Goal: Find specific page/section: Find specific page/section

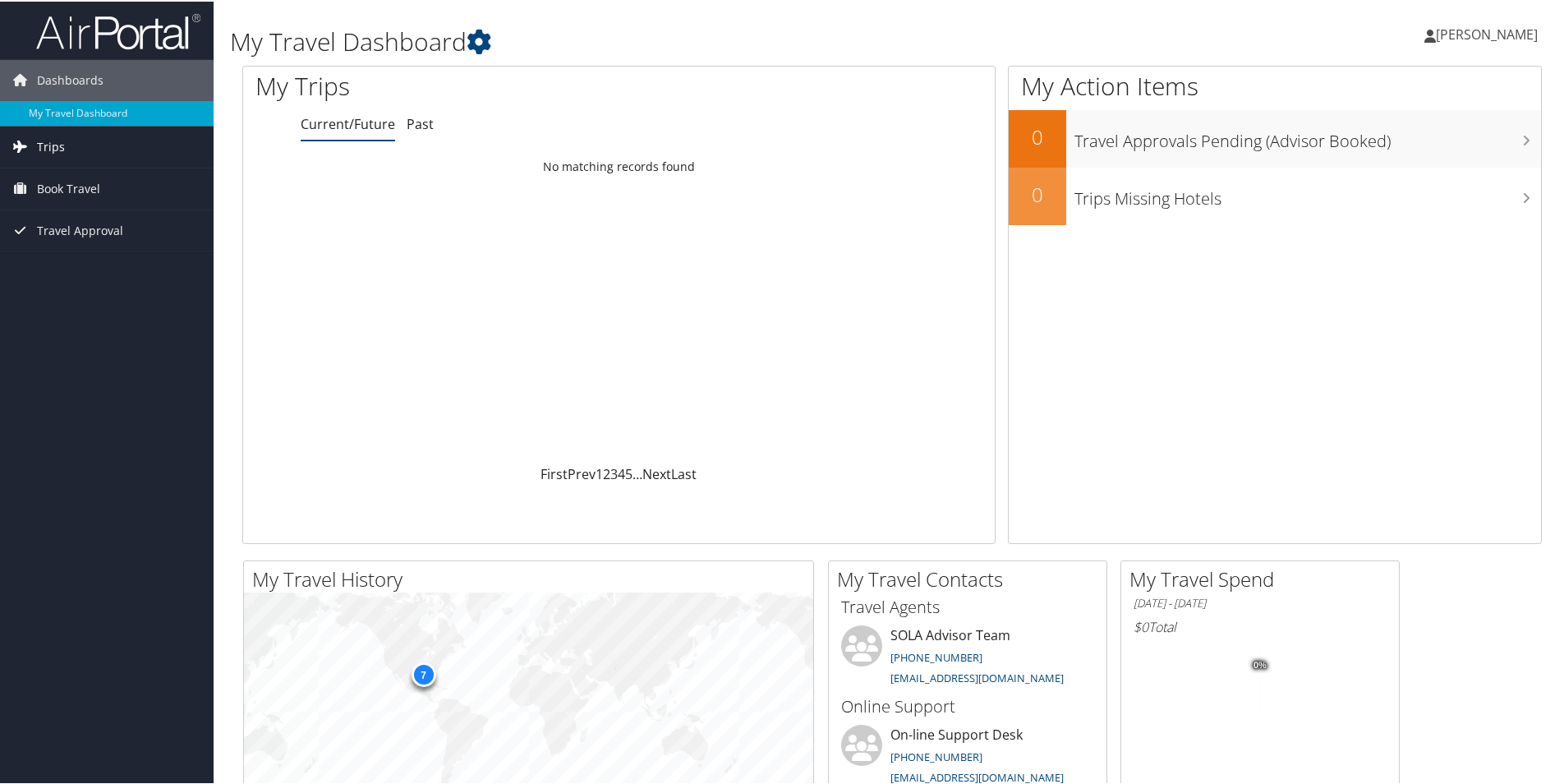
click at [78, 149] on link "Trips" at bounding box center [107, 145] width 213 height 41
click at [113, 183] on link "Current/Future Trips" at bounding box center [107, 177] width 213 height 25
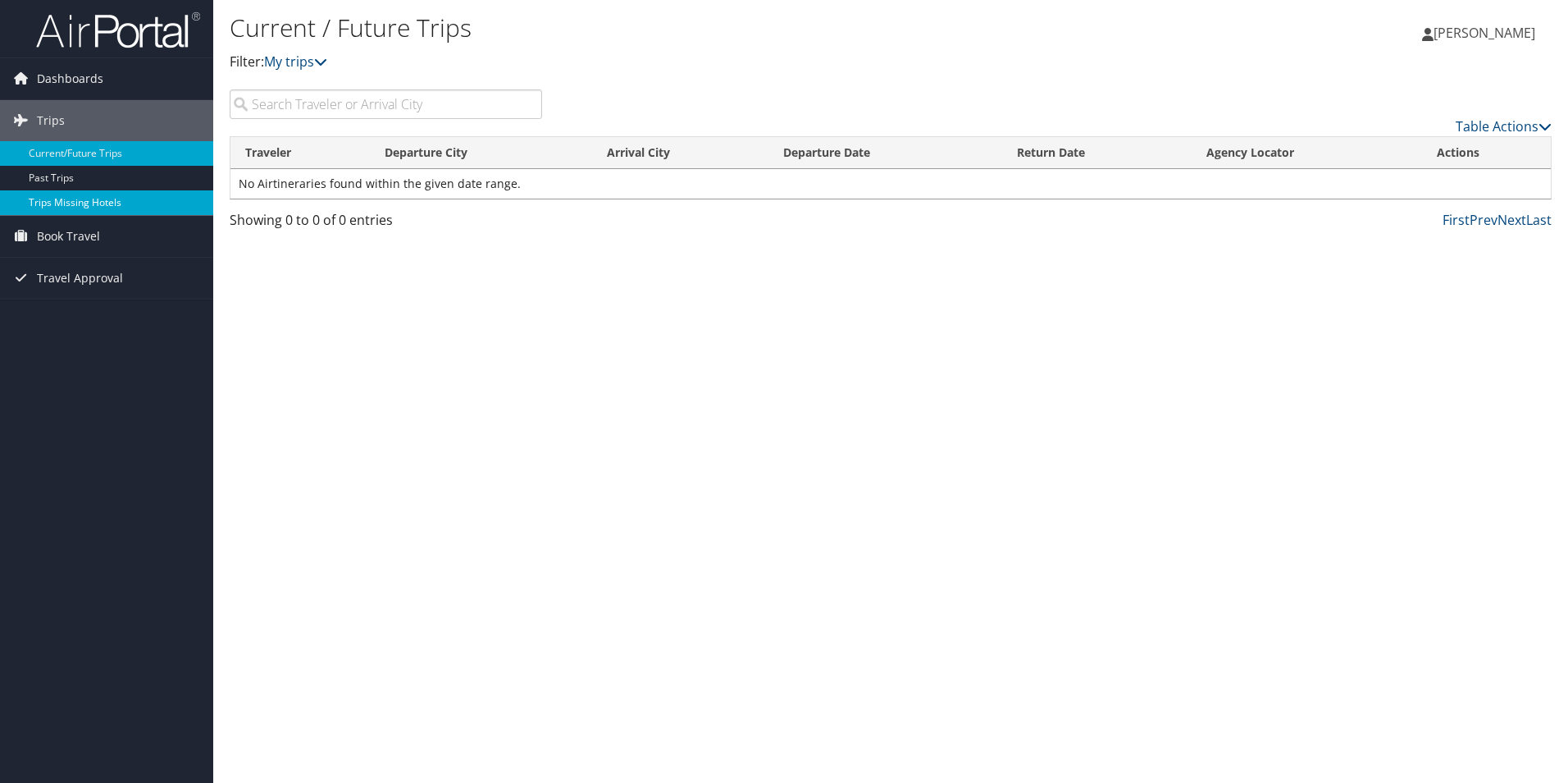
click at [106, 203] on link "Trips Missing Hotels" at bounding box center [106, 202] width 213 height 25
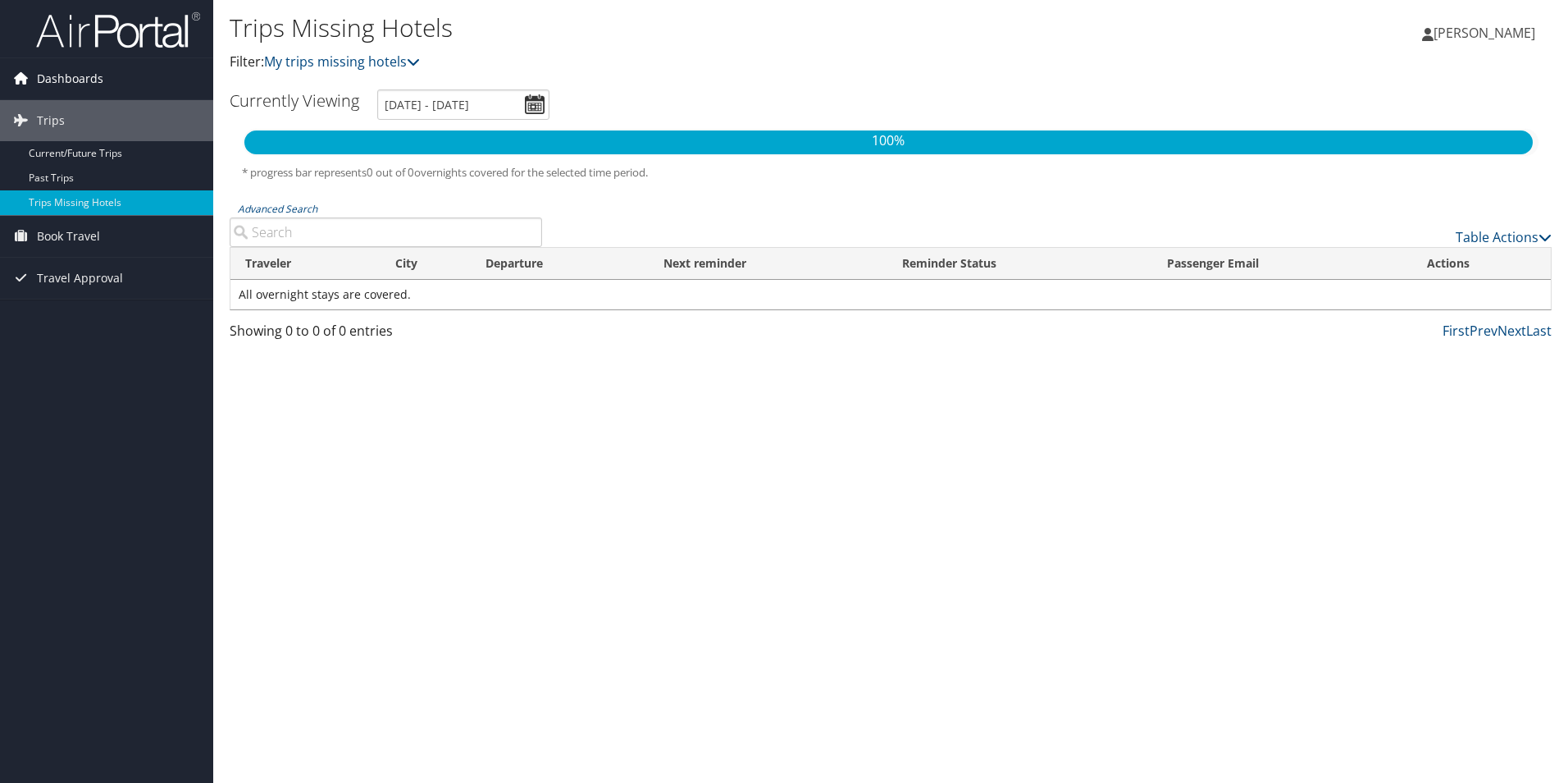
click at [72, 80] on span "Dashboards" at bounding box center [70, 78] width 66 height 41
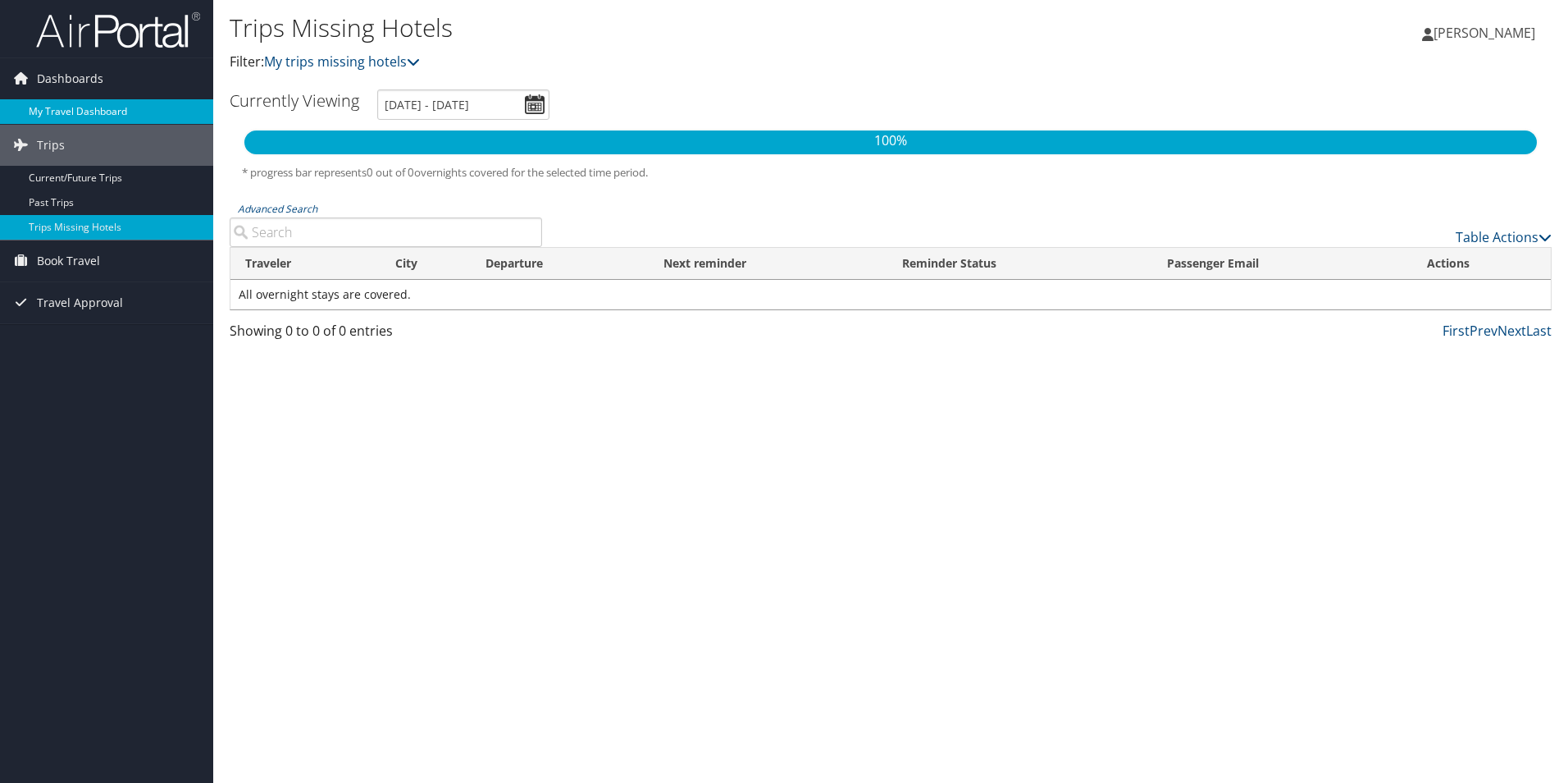
click at [89, 107] on link "My Travel Dashboard" at bounding box center [106, 111] width 213 height 25
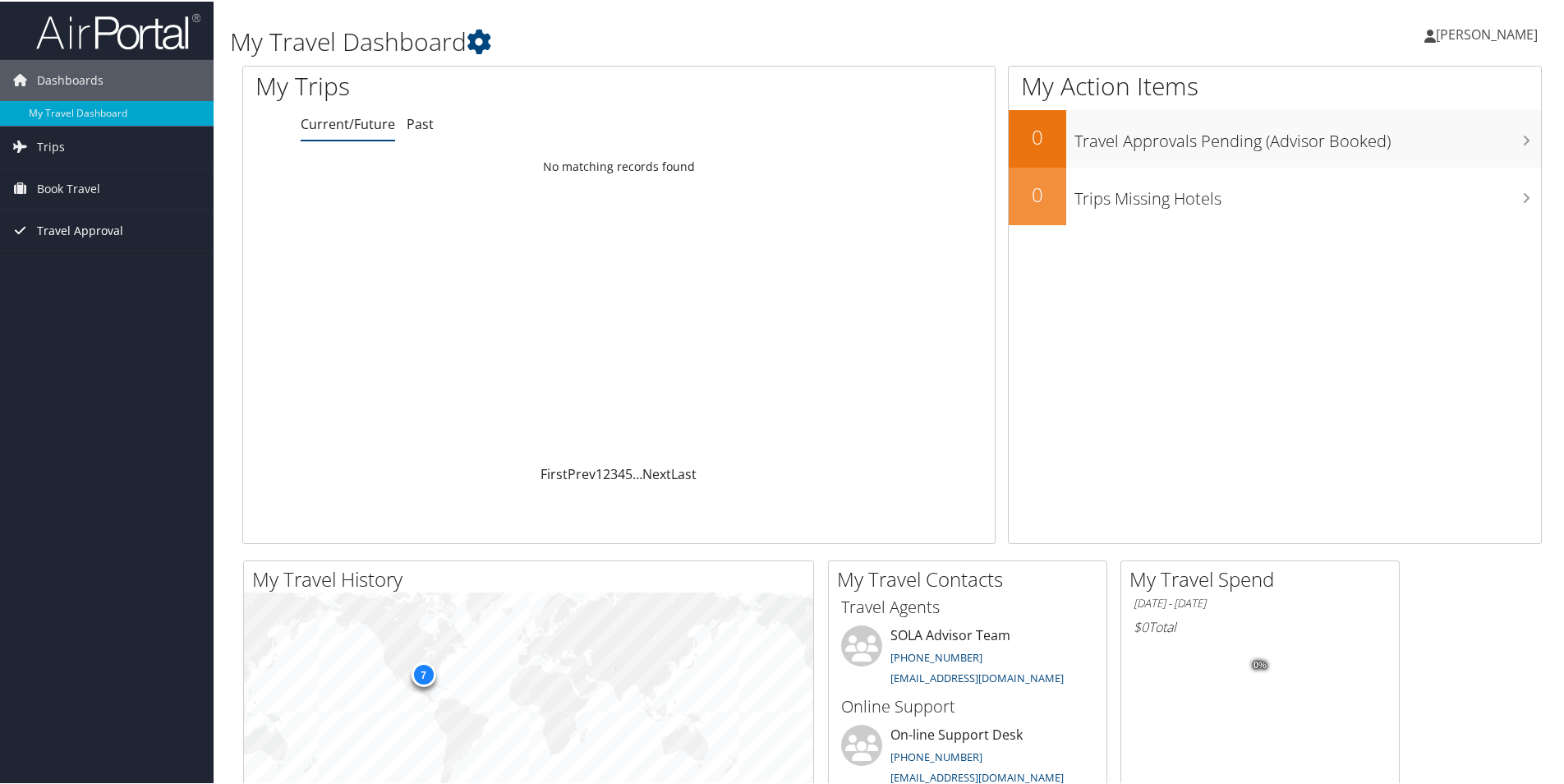
click at [91, 229] on span "Travel Approval" at bounding box center [79, 229] width 86 height 41
click at [96, 260] on link "Pending Trip Approvals" at bounding box center [107, 262] width 213 height 25
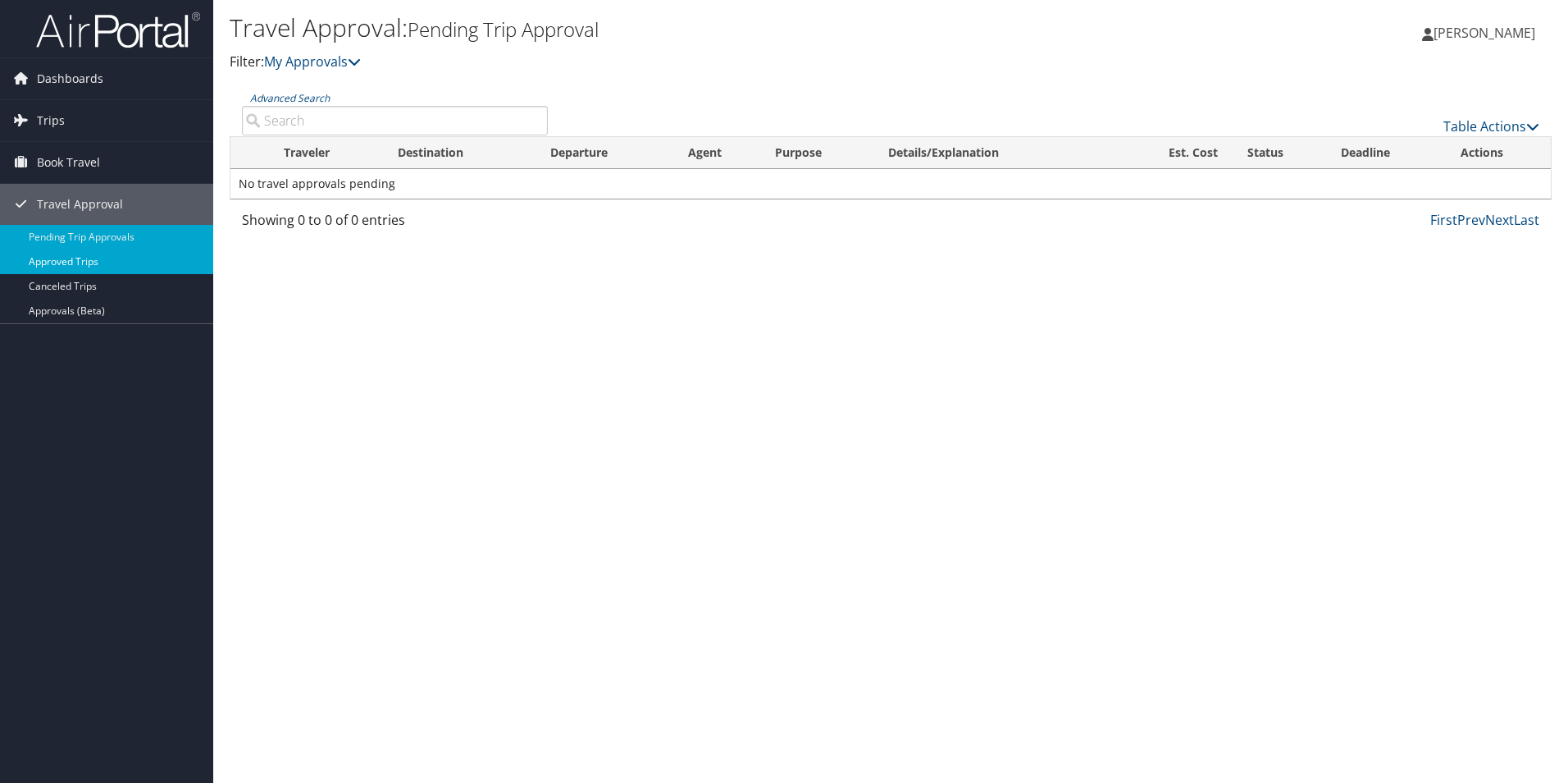
click at [75, 268] on link "Approved Trips" at bounding box center [106, 262] width 213 height 25
